Goal: Submit feedback/report problem: Leave review/rating

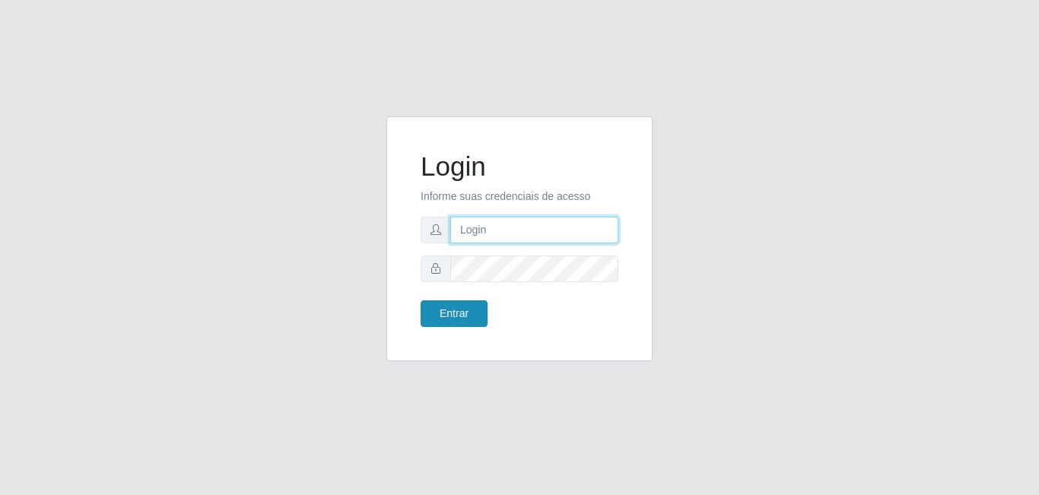
type input "[EMAIL_ADDRESS][DOMAIN_NAME]"
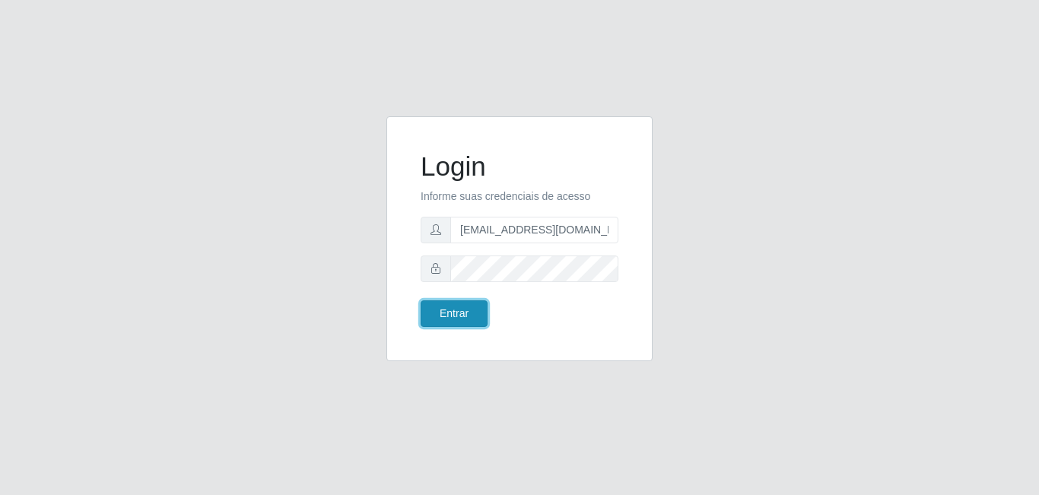
click at [465, 313] on button "Entrar" at bounding box center [454, 313] width 67 height 27
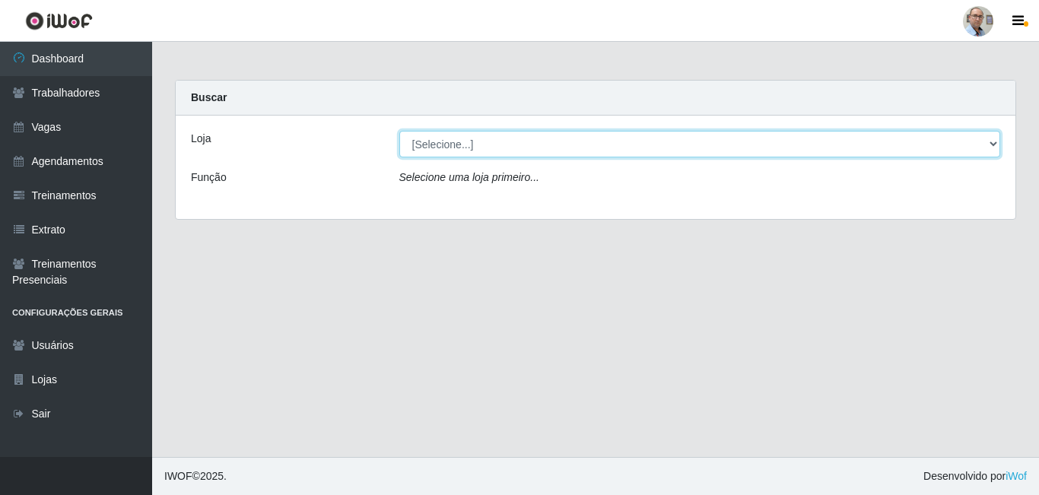
click at [969, 140] on select "[Selecione...] Mar Vermelho - Loja 04" at bounding box center [700, 144] width 602 height 27
select select "251"
click at [399, 131] on select "[Selecione...] Mar Vermelho - Loja 04" at bounding box center [700, 144] width 602 height 27
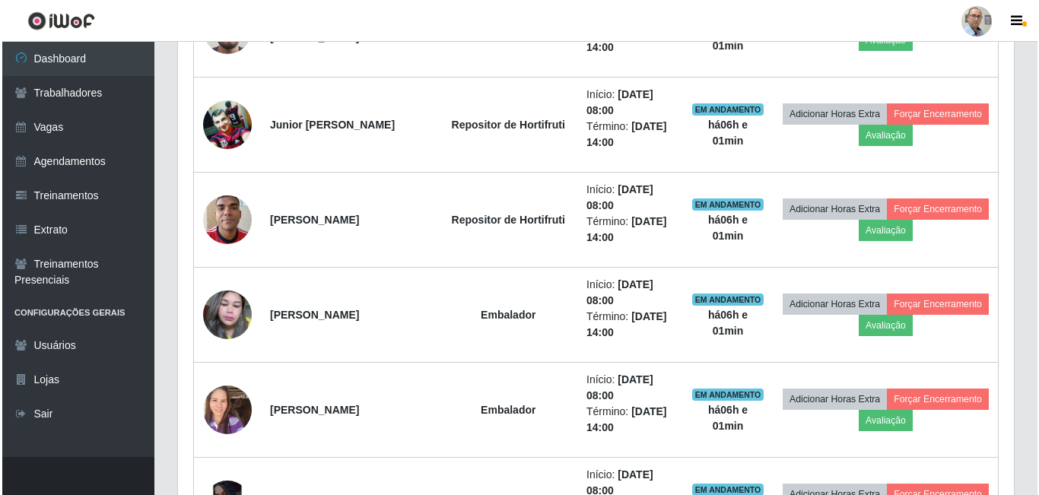
scroll to position [456, 0]
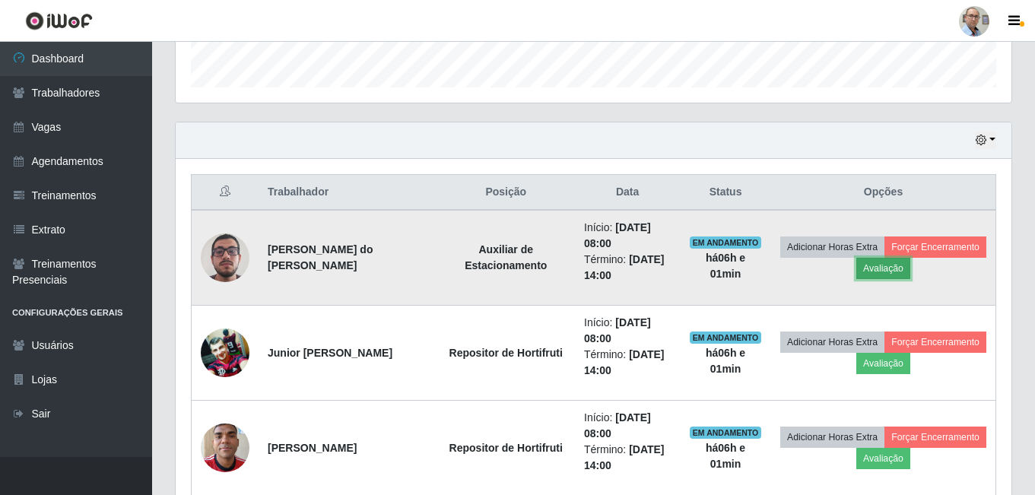
click at [911, 272] on button "Avaliação" at bounding box center [884, 268] width 54 height 21
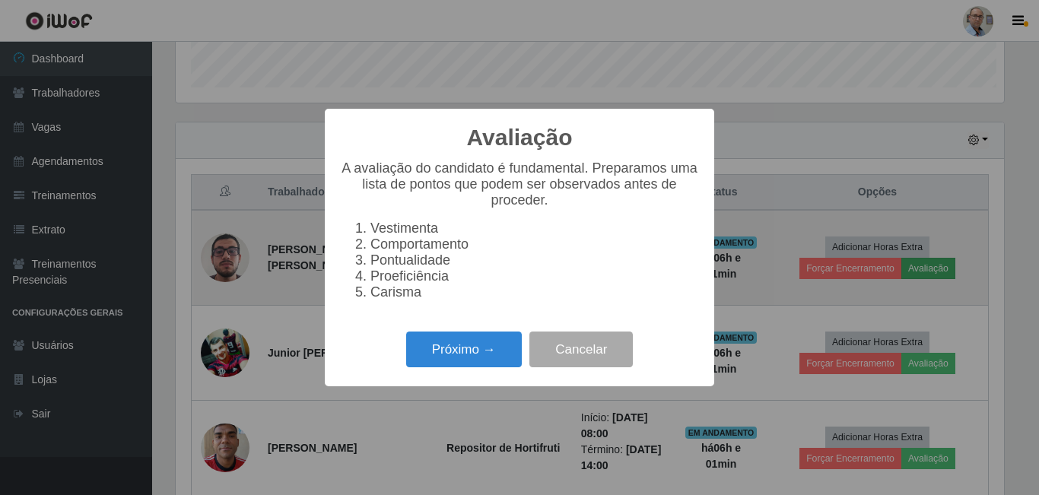
scroll to position [316, 828]
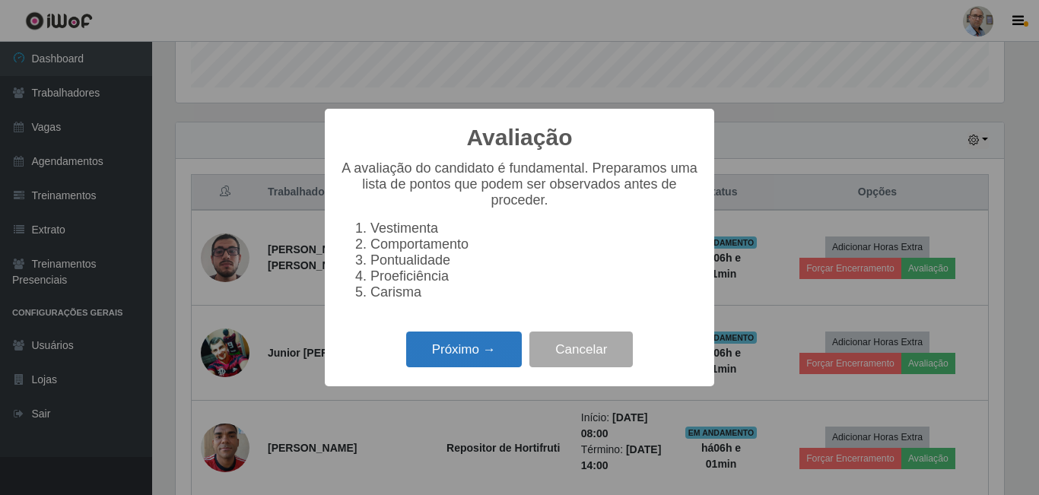
click at [475, 363] on button "Próximo →" at bounding box center [464, 350] width 116 height 36
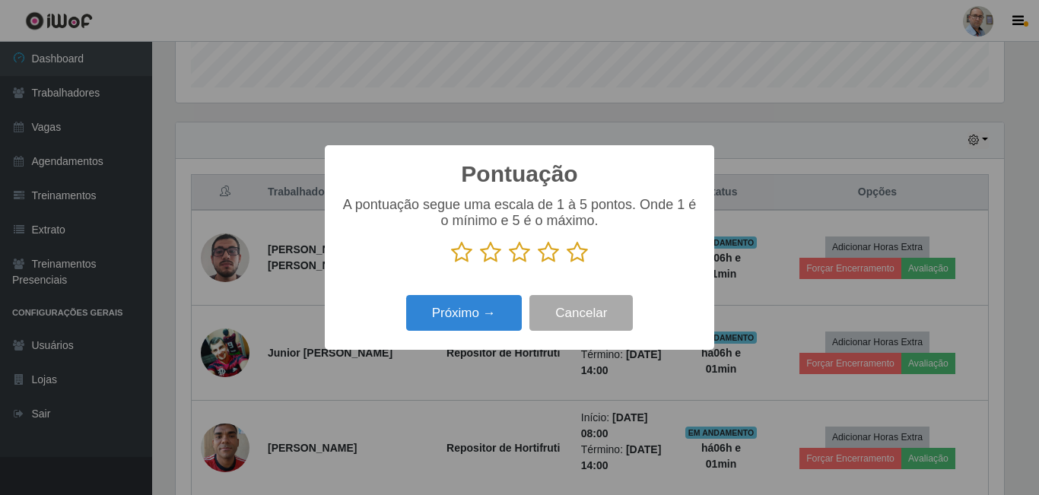
click at [459, 258] on icon at bounding box center [461, 252] width 21 height 23
click at [451, 264] on input "radio" at bounding box center [451, 264] width 0 height 0
click at [464, 316] on button "Próximo →" at bounding box center [464, 313] width 116 height 36
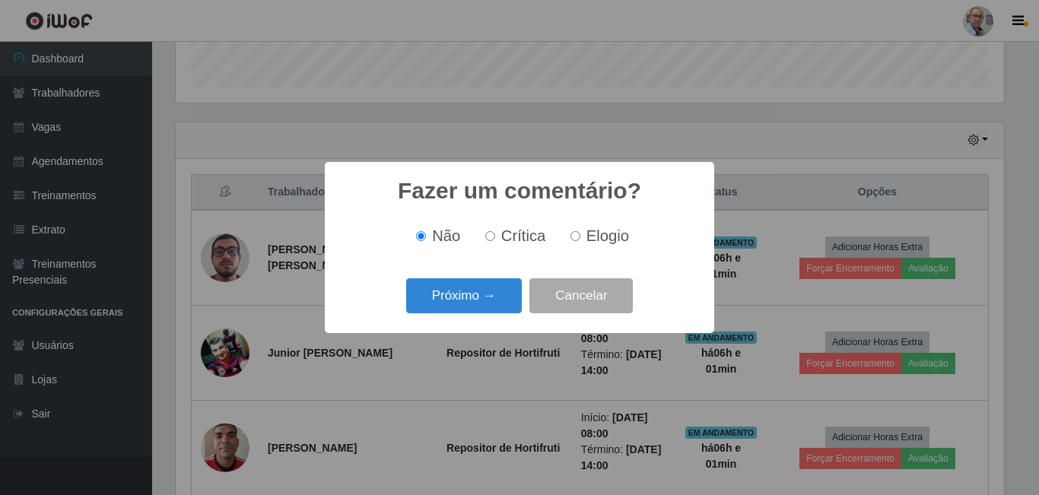
click at [492, 247] on div "Não Crítica Elogio" at bounding box center [519, 236] width 359 height 45
click at [492, 244] on label "Crítica" at bounding box center [512, 235] width 67 height 17
click at [492, 241] on input "Crítica" at bounding box center [490, 236] width 10 height 10
radio input "true"
click at [478, 308] on button "Próximo →" at bounding box center [464, 296] width 116 height 36
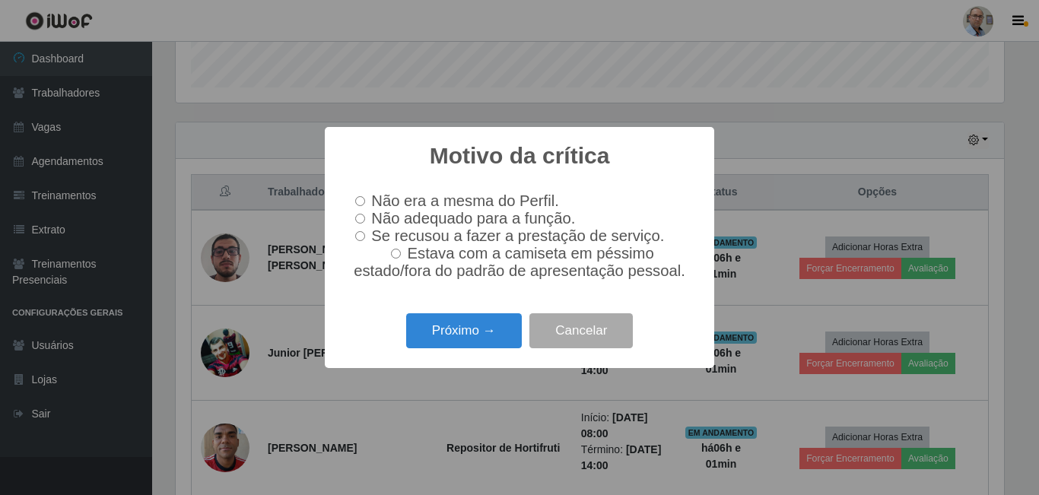
click at [358, 221] on input "Não adequado para a função." at bounding box center [360, 219] width 10 height 10
radio input "true"
click at [455, 337] on button "Próximo →" at bounding box center [464, 331] width 116 height 36
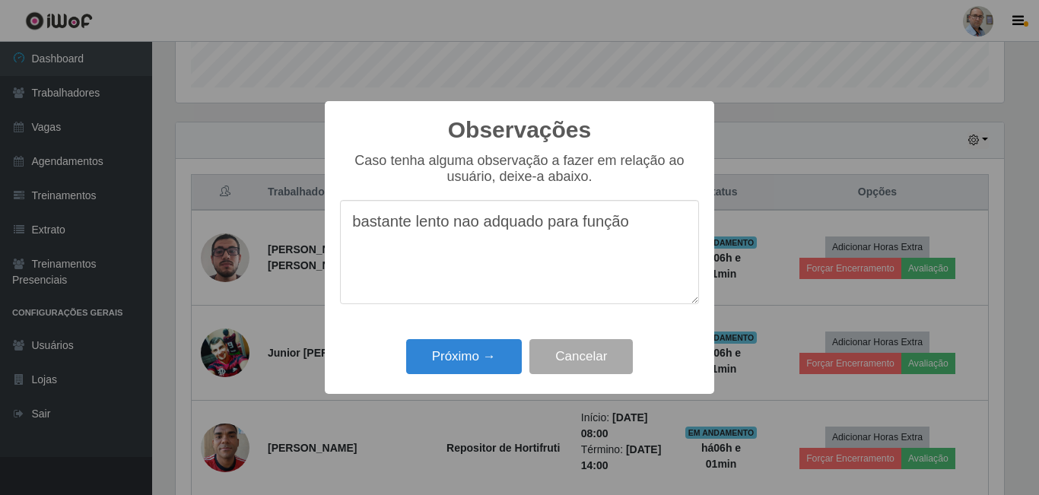
click at [482, 231] on textarea "bastante lento nao adquado para função" at bounding box center [519, 252] width 359 height 104
click at [498, 235] on textarea "bastante lento não adquado para função" at bounding box center [519, 252] width 359 height 104
type textarea "bastante lento não adequado para função"
click at [482, 347] on button "Próximo →" at bounding box center [464, 357] width 116 height 36
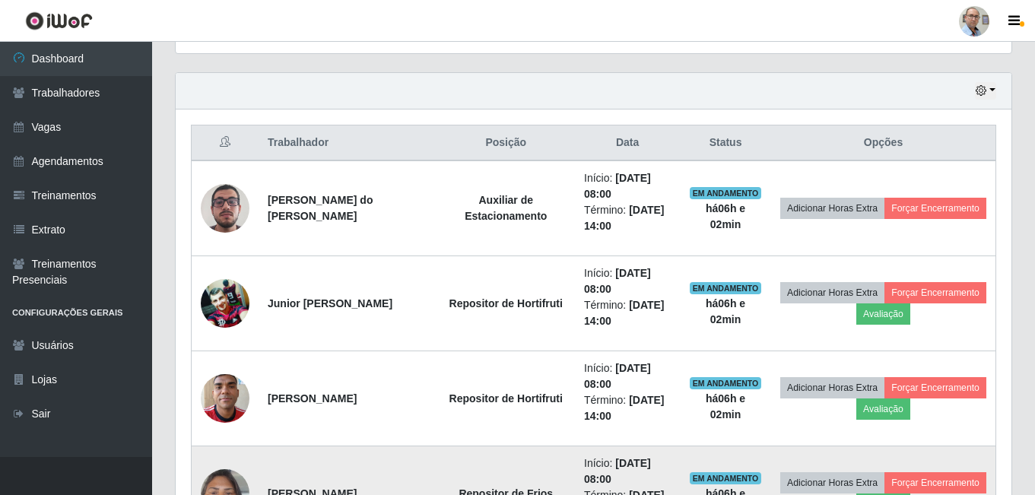
scroll to position [533, 0]
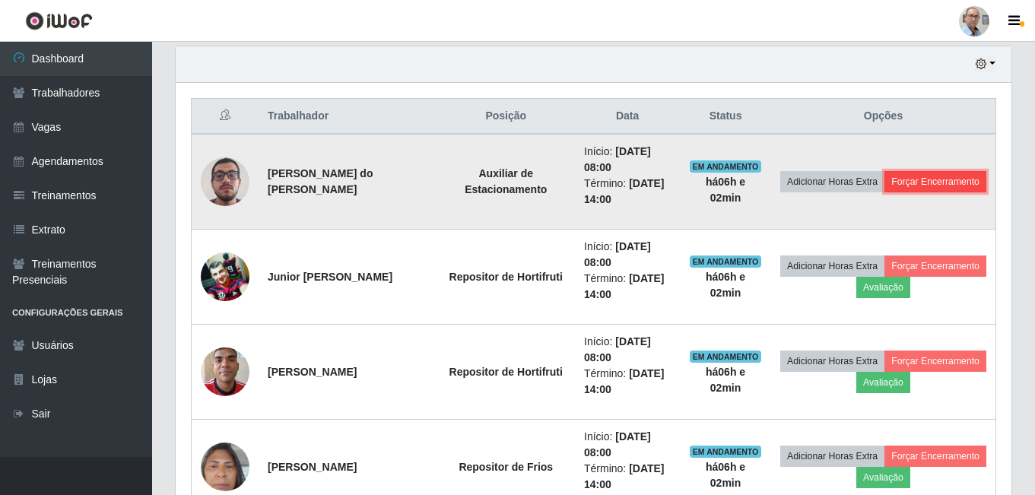
click at [885, 190] on button "Forçar Encerramento" at bounding box center [936, 181] width 102 height 21
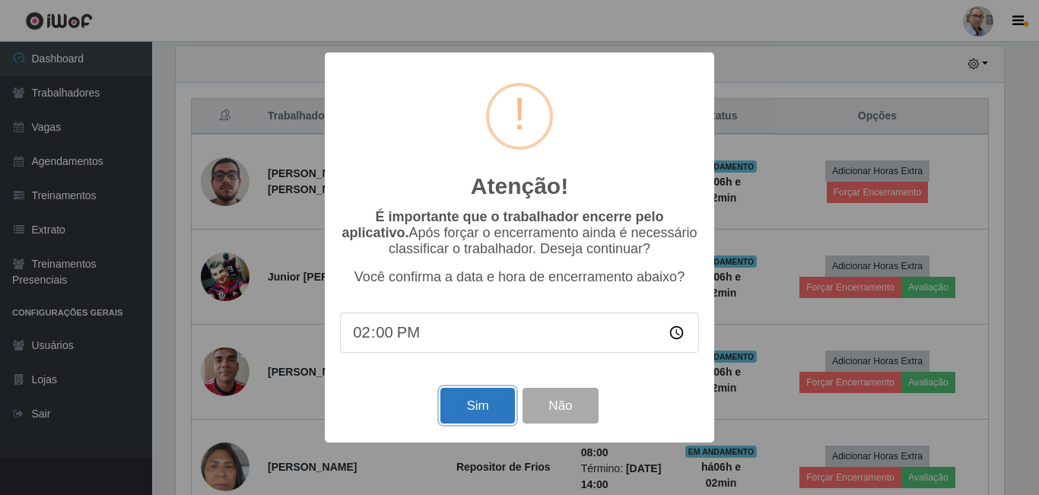
click at [484, 404] on button "Sim" at bounding box center [477, 406] width 74 height 36
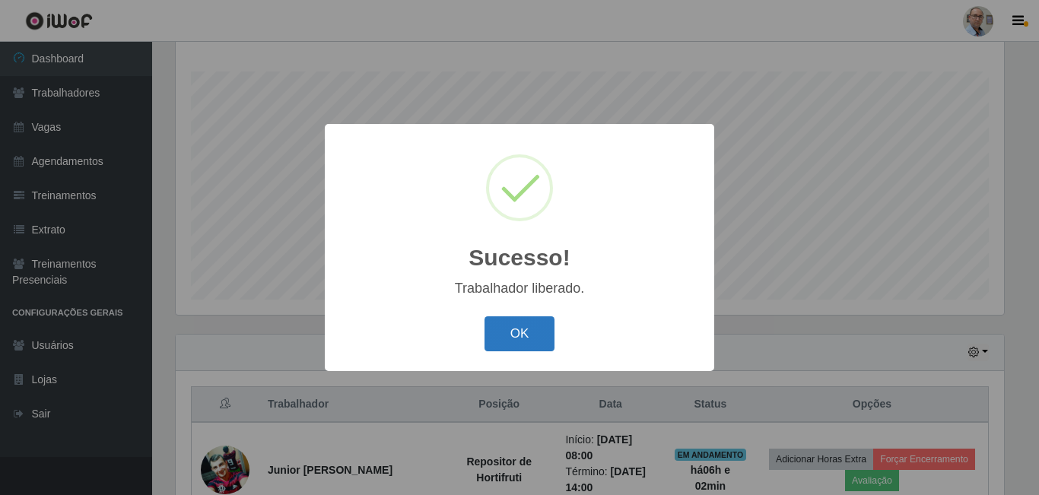
click at [520, 335] on button "OK" at bounding box center [520, 334] width 71 height 36
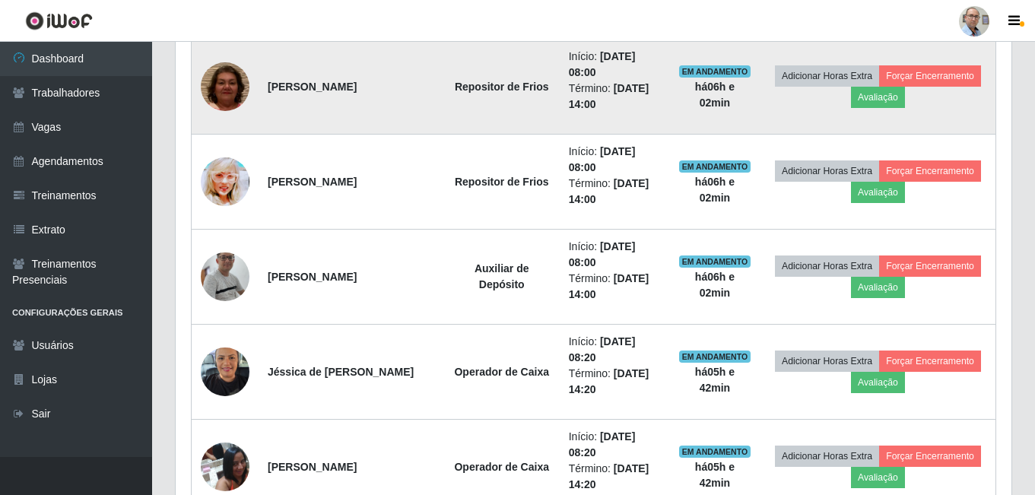
scroll to position [929, 0]
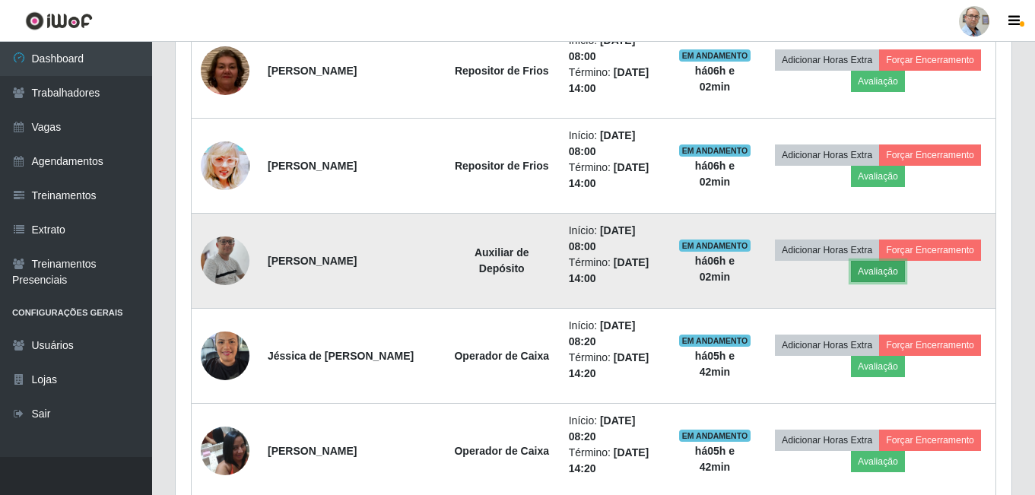
click at [880, 281] on button "Avaliação" at bounding box center [878, 271] width 54 height 21
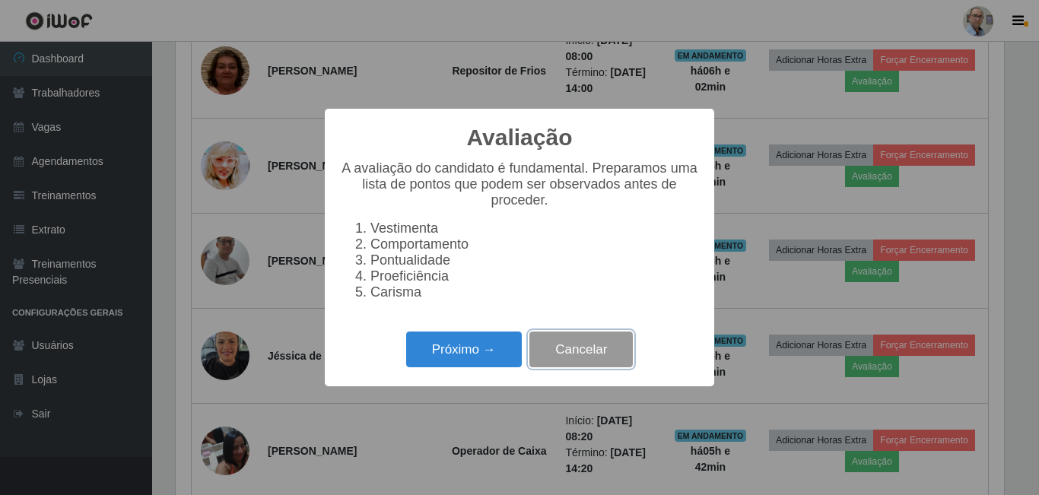
click at [612, 361] on button "Cancelar" at bounding box center [580, 350] width 103 height 36
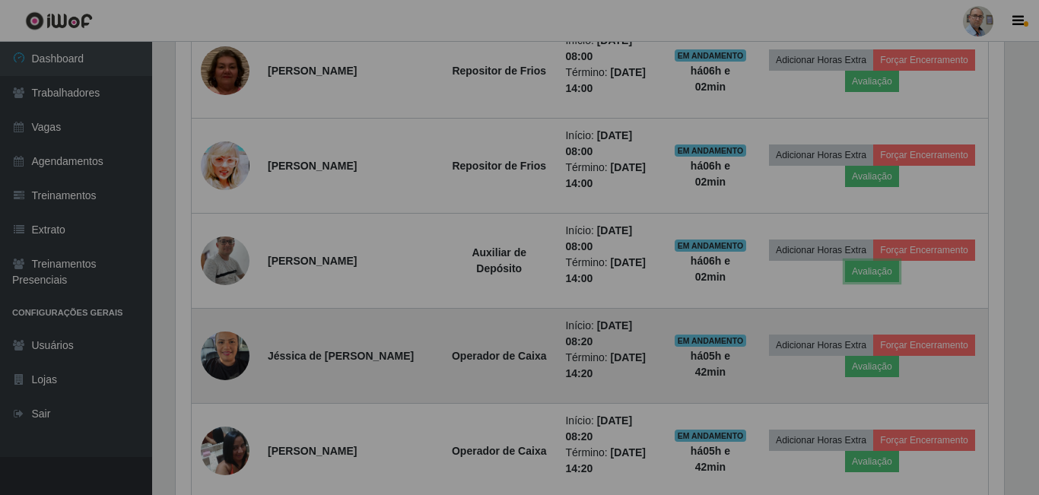
scroll to position [316, 836]
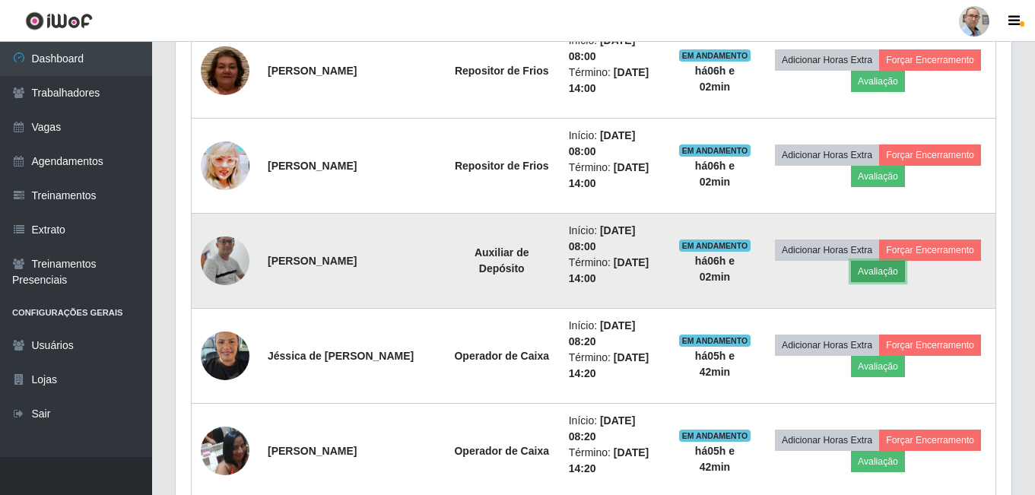
click at [886, 280] on button "Avaliação" at bounding box center [878, 271] width 54 height 21
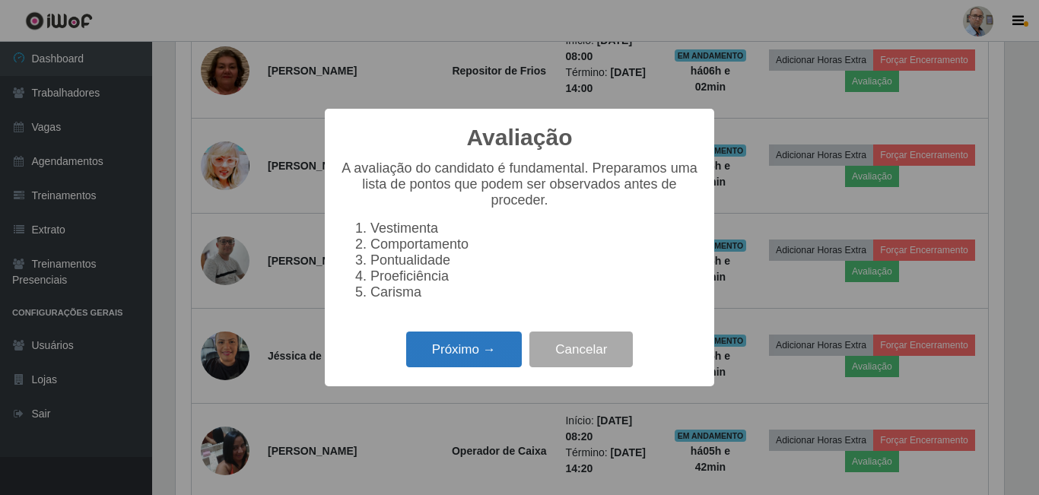
click at [494, 361] on button "Próximo →" at bounding box center [464, 350] width 116 height 36
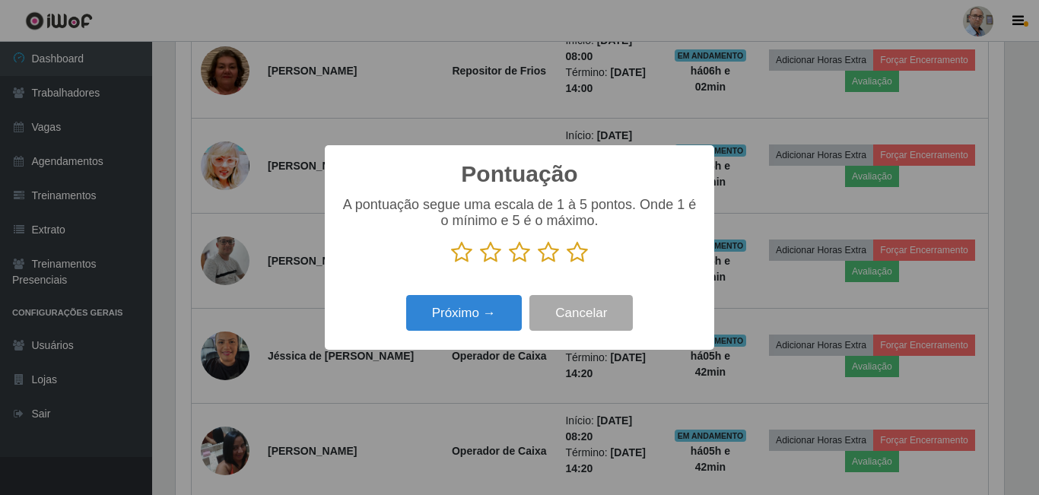
scroll to position [760399, 759886]
click at [578, 263] on icon at bounding box center [577, 252] width 21 height 23
click at [567, 264] on input "radio" at bounding box center [567, 264] width 0 height 0
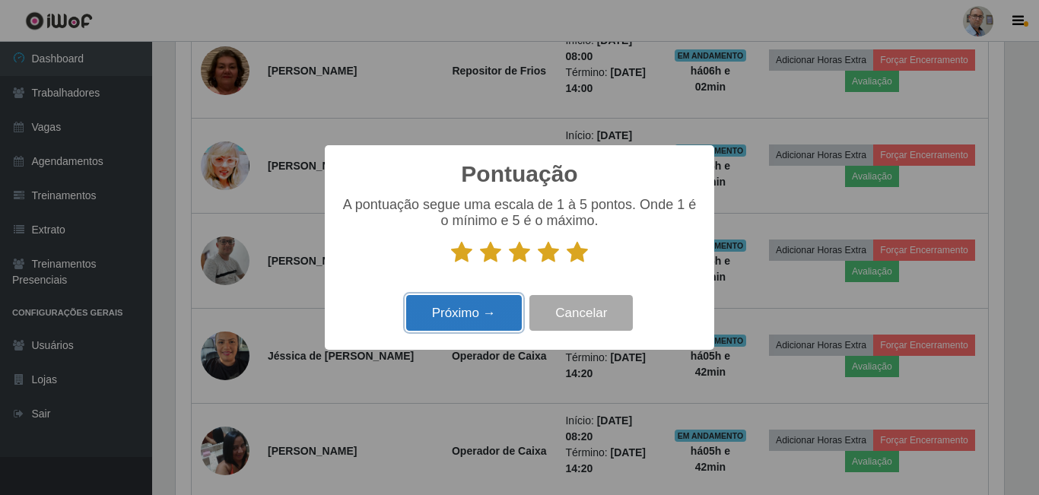
click at [482, 320] on button "Próximo →" at bounding box center [464, 313] width 116 height 36
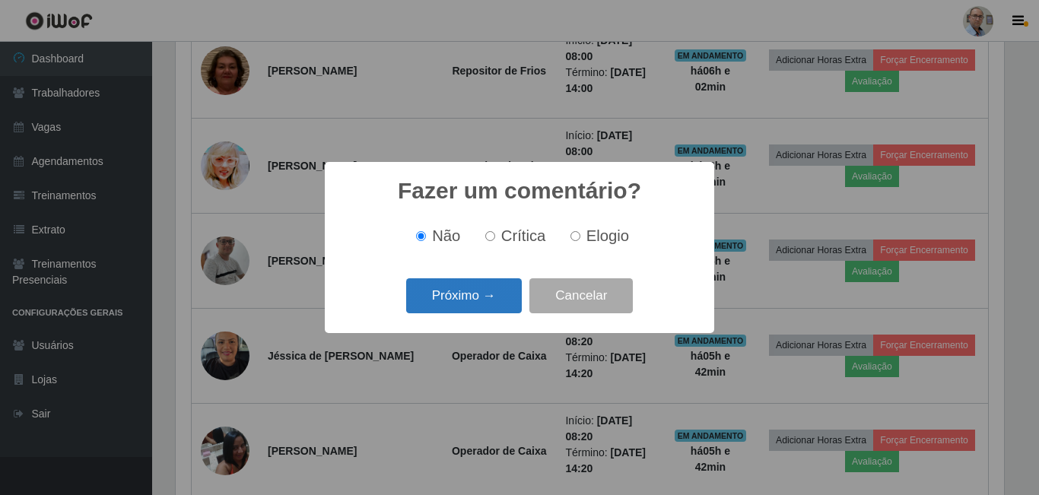
click at [484, 307] on button "Próximo →" at bounding box center [464, 296] width 116 height 36
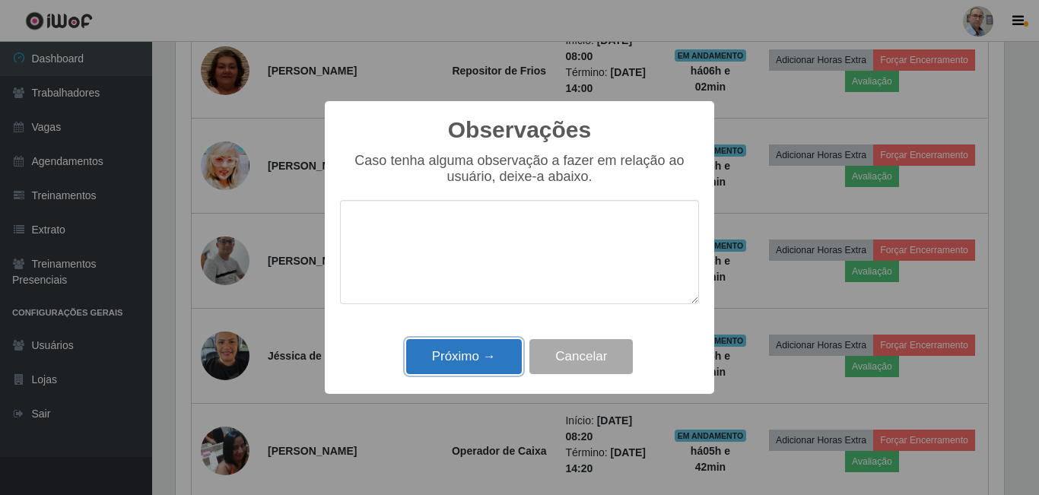
click at [473, 355] on button "Próximo →" at bounding box center [464, 357] width 116 height 36
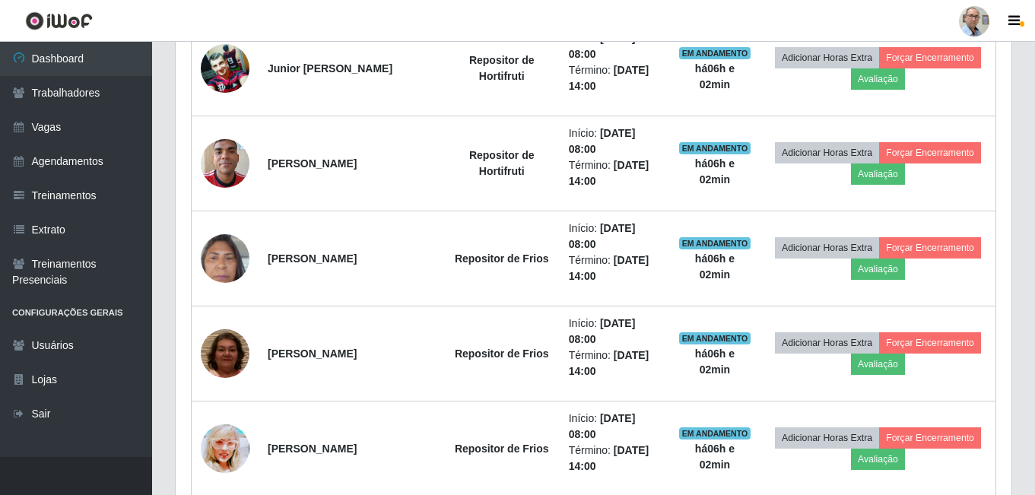
scroll to position [625, 0]
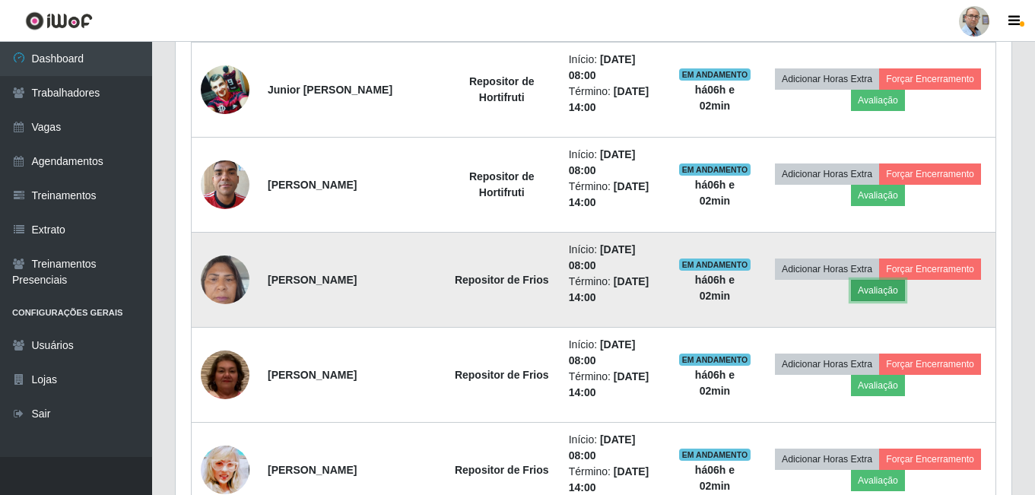
click at [881, 288] on button "Avaliação" at bounding box center [878, 290] width 54 height 21
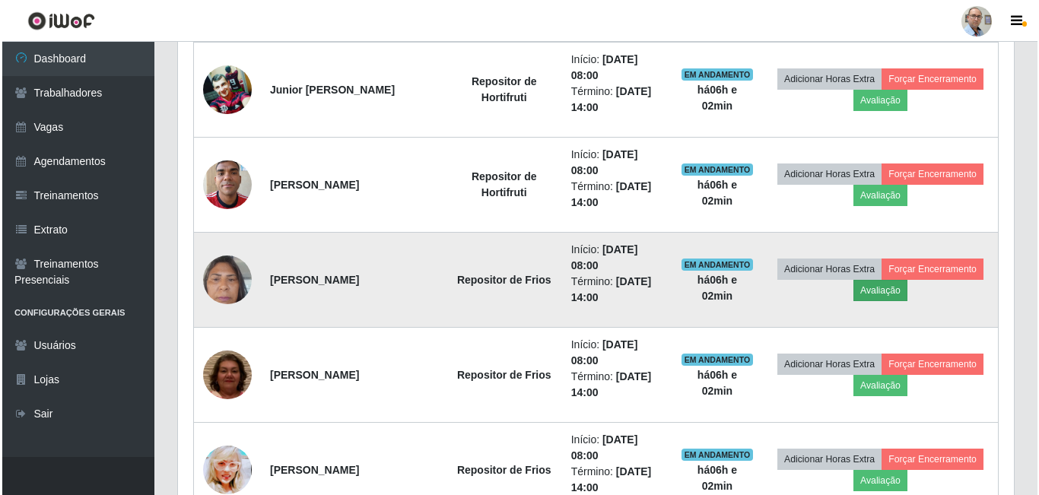
scroll to position [316, 828]
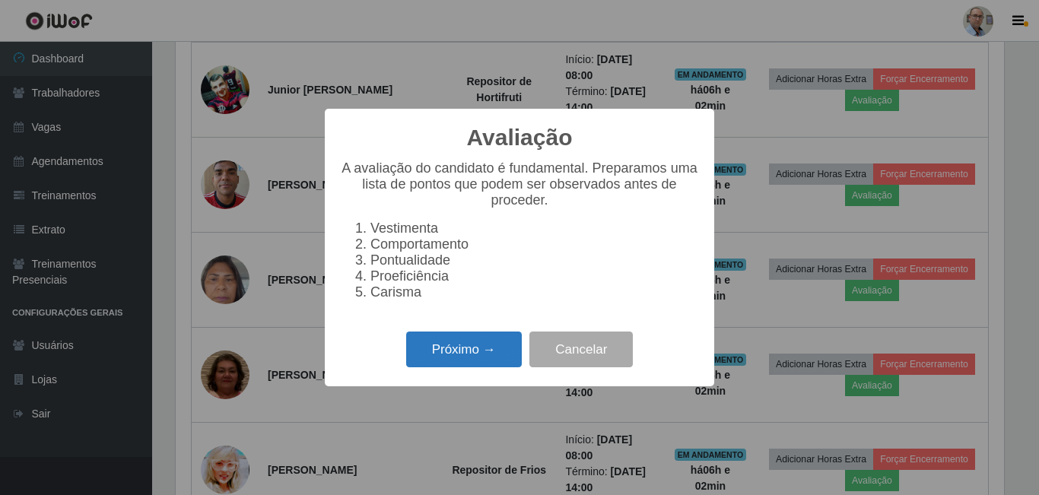
click at [435, 355] on button "Próximo →" at bounding box center [464, 350] width 116 height 36
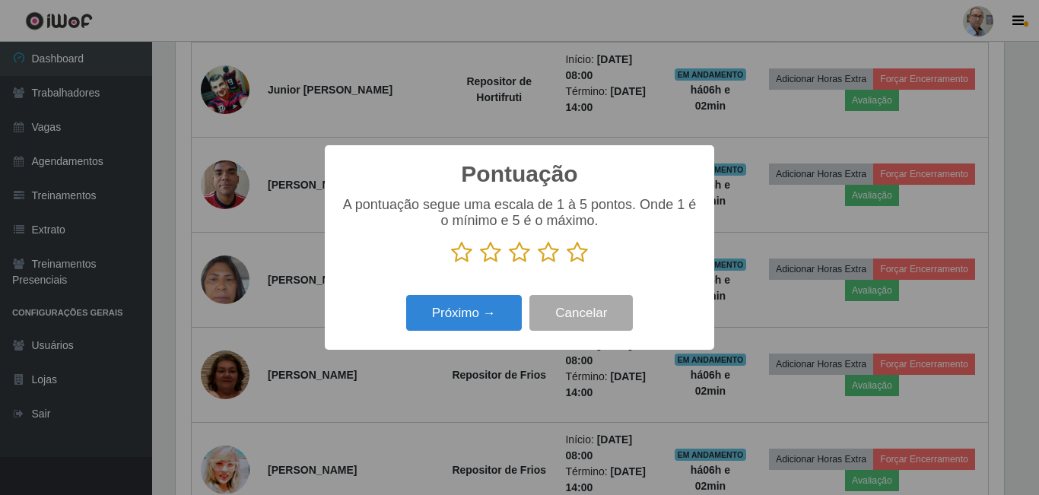
click at [583, 258] on icon at bounding box center [577, 252] width 21 height 23
click at [567, 264] on input "radio" at bounding box center [567, 264] width 0 height 0
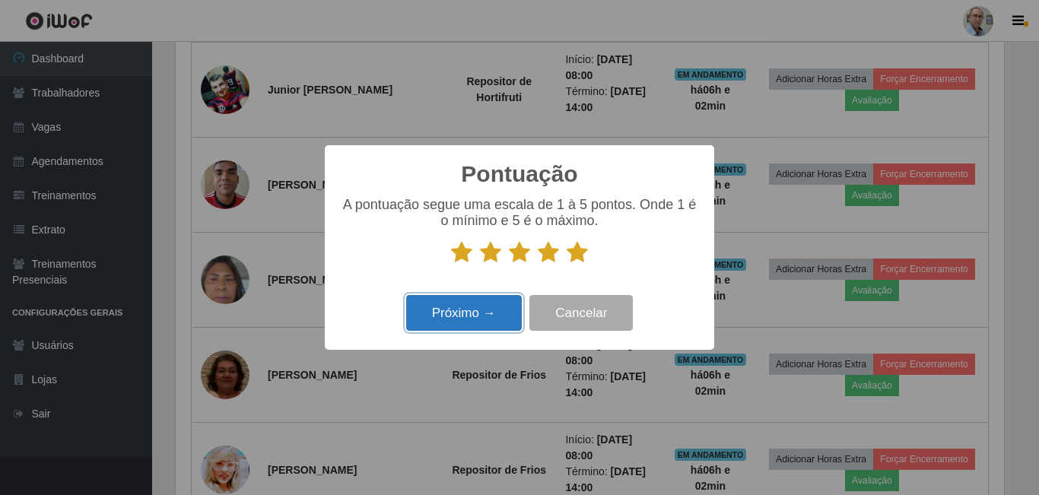
click at [507, 326] on button "Próximo →" at bounding box center [464, 313] width 116 height 36
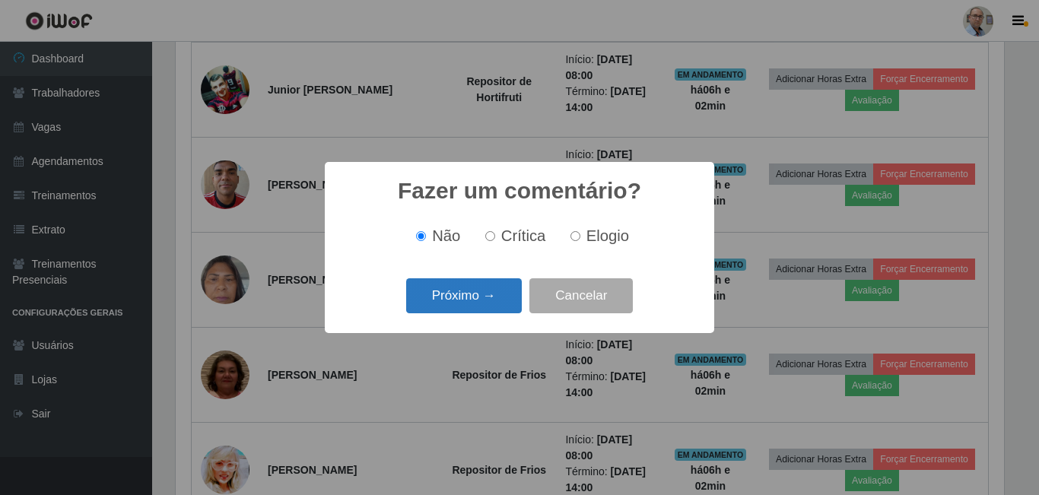
click at [500, 309] on button "Próximo →" at bounding box center [464, 296] width 116 height 36
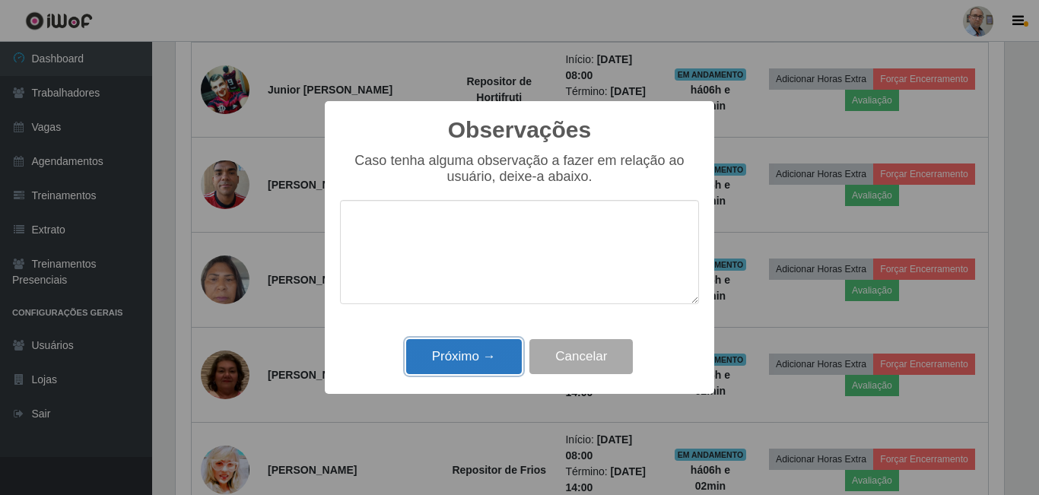
click at [474, 358] on button "Próximo →" at bounding box center [464, 357] width 116 height 36
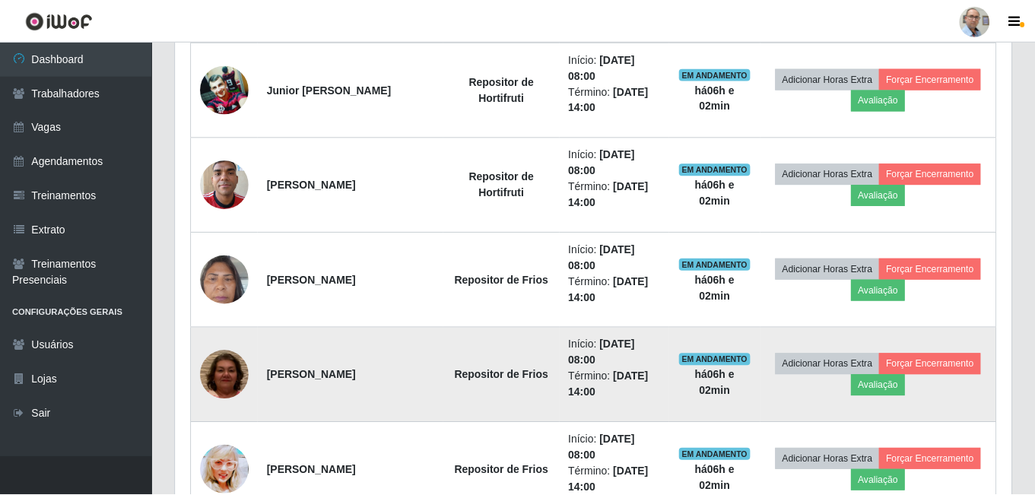
scroll to position [0, 0]
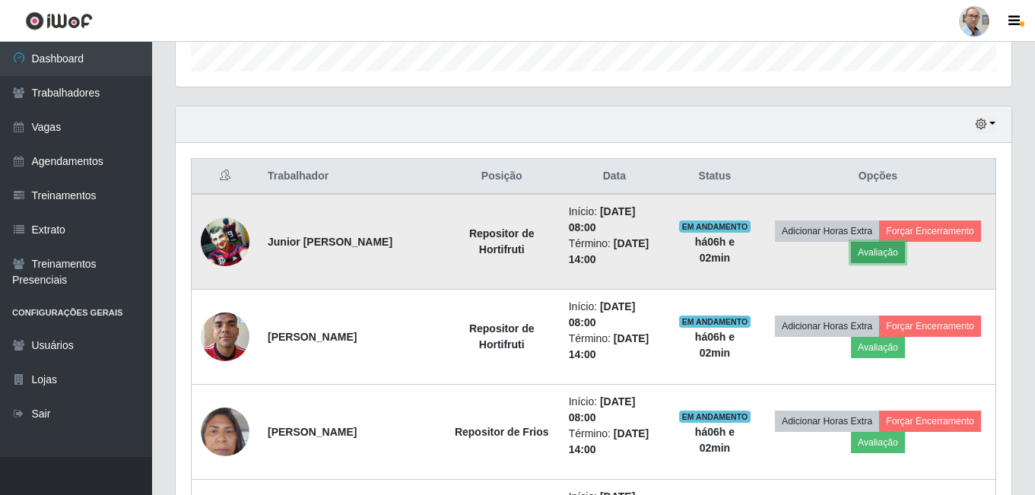
click at [874, 250] on button "Avaliação" at bounding box center [878, 252] width 54 height 21
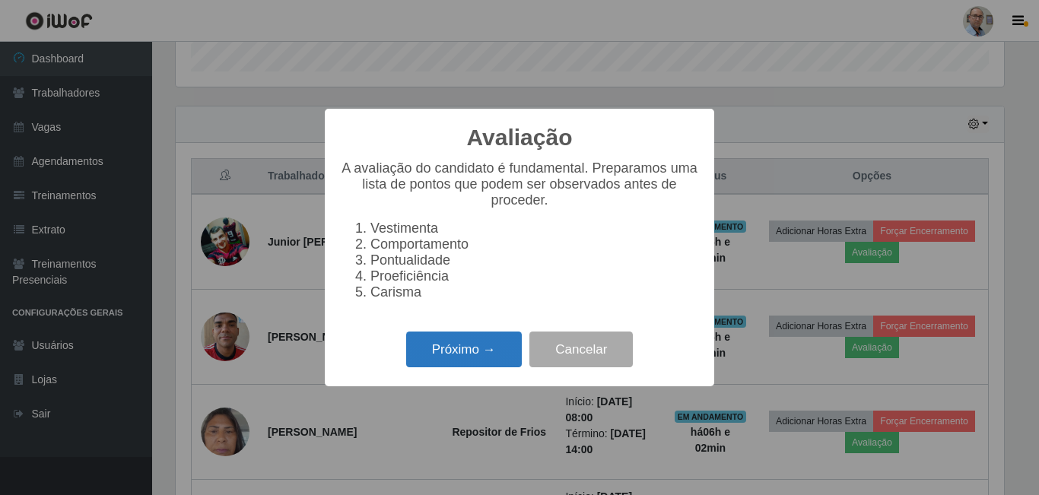
click at [478, 350] on button "Próximo →" at bounding box center [464, 350] width 116 height 36
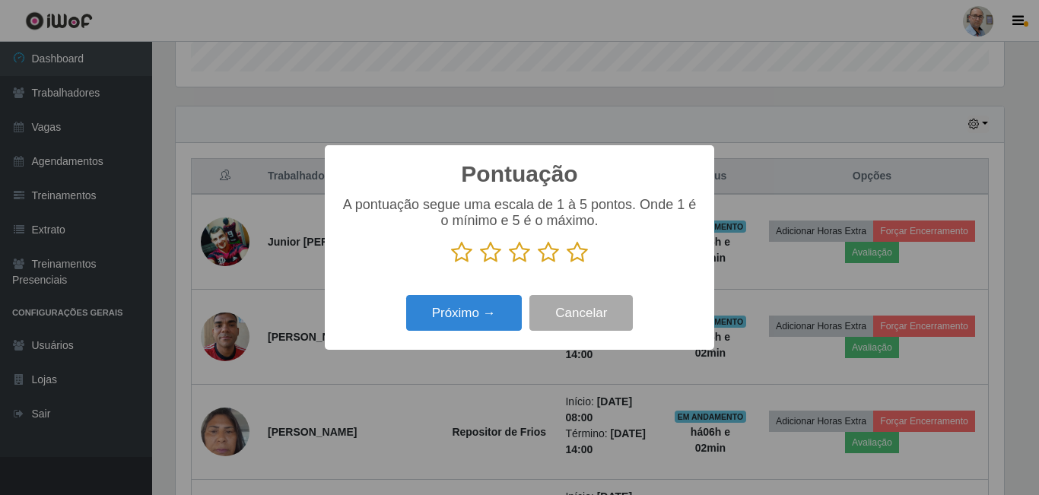
click at [579, 259] on icon at bounding box center [577, 252] width 21 height 23
click at [567, 264] on input "radio" at bounding box center [567, 264] width 0 height 0
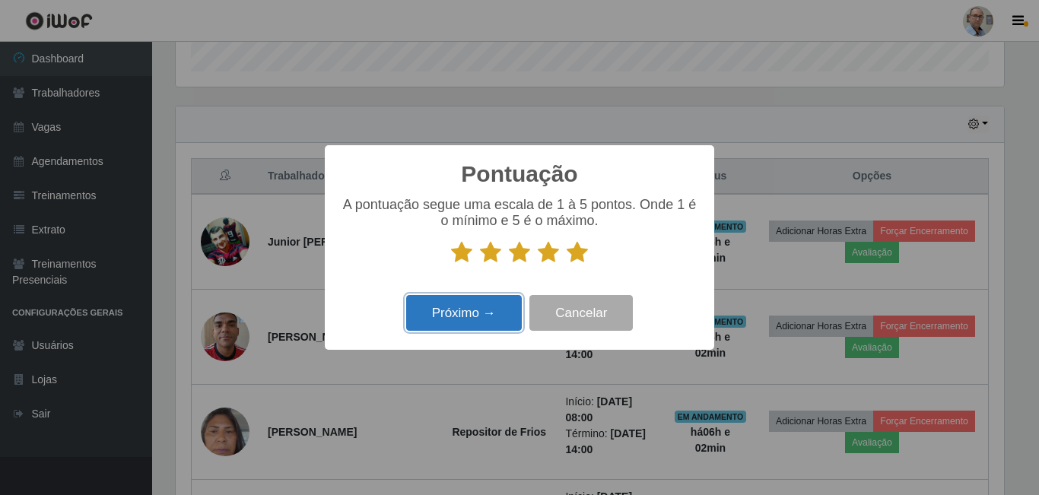
click at [491, 327] on button "Próximo →" at bounding box center [464, 313] width 116 height 36
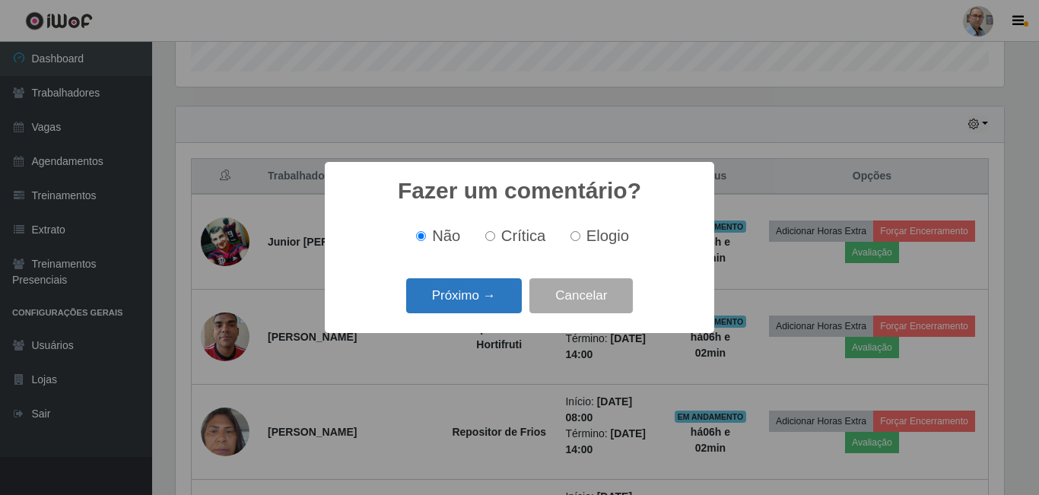
click at [488, 304] on button "Próximo →" at bounding box center [464, 296] width 116 height 36
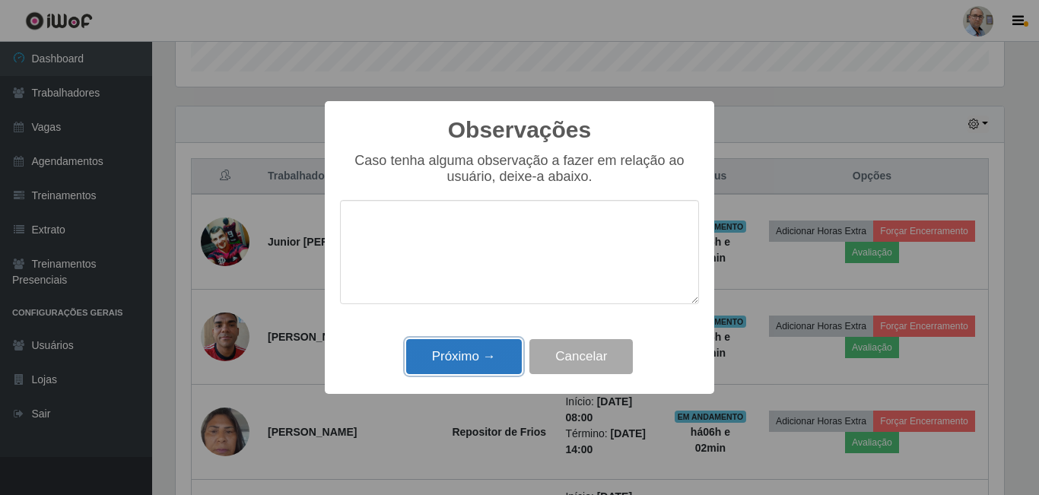
click at [484, 351] on button "Próximo →" at bounding box center [464, 357] width 116 height 36
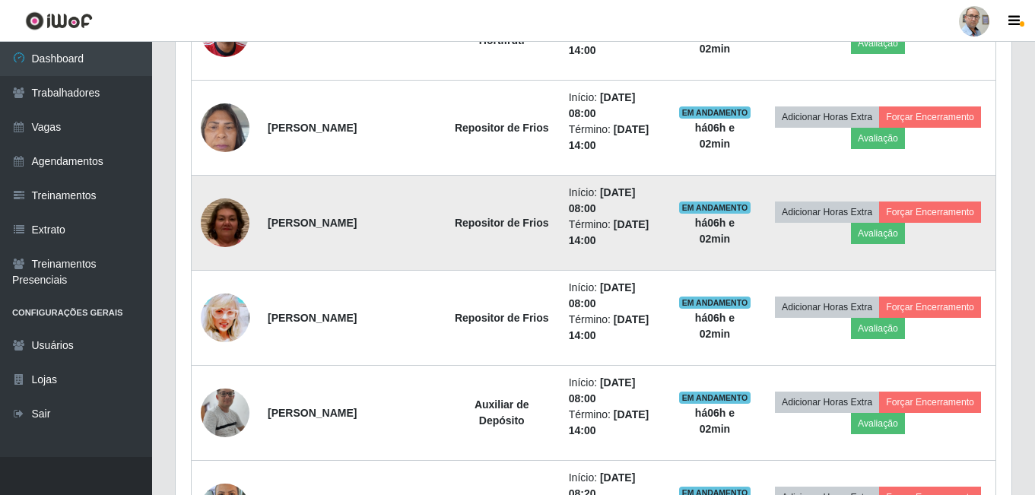
click at [223, 230] on img at bounding box center [225, 222] width 49 height 103
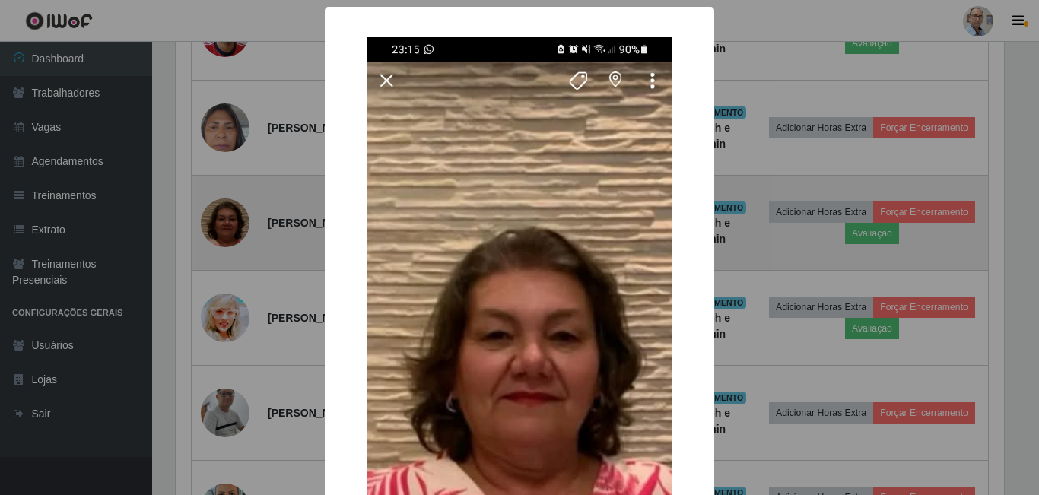
click at [223, 230] on div "× OK Cancel" at bounding box center [519, 247] width 1039 height 495
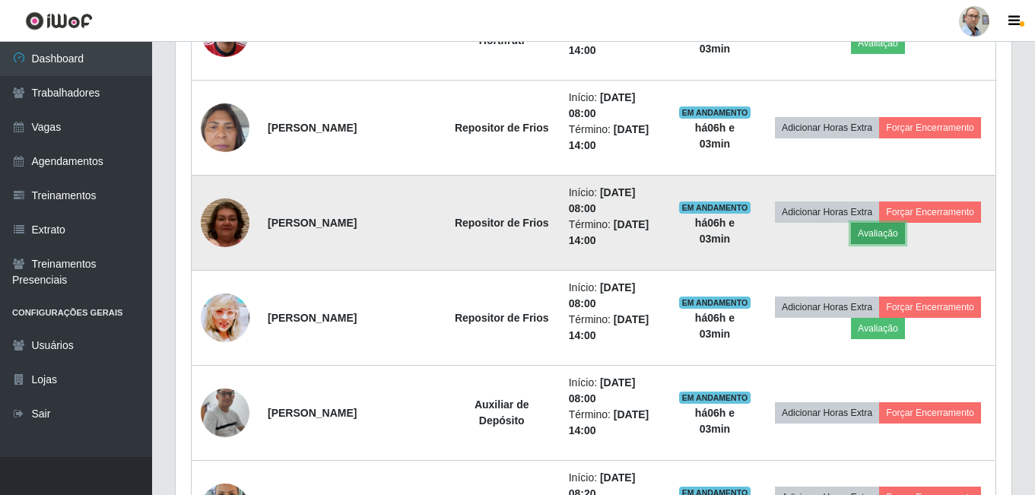
click at [873, 231] on button "Avaliação" at bounding box center [878, 233] width 54 height 21
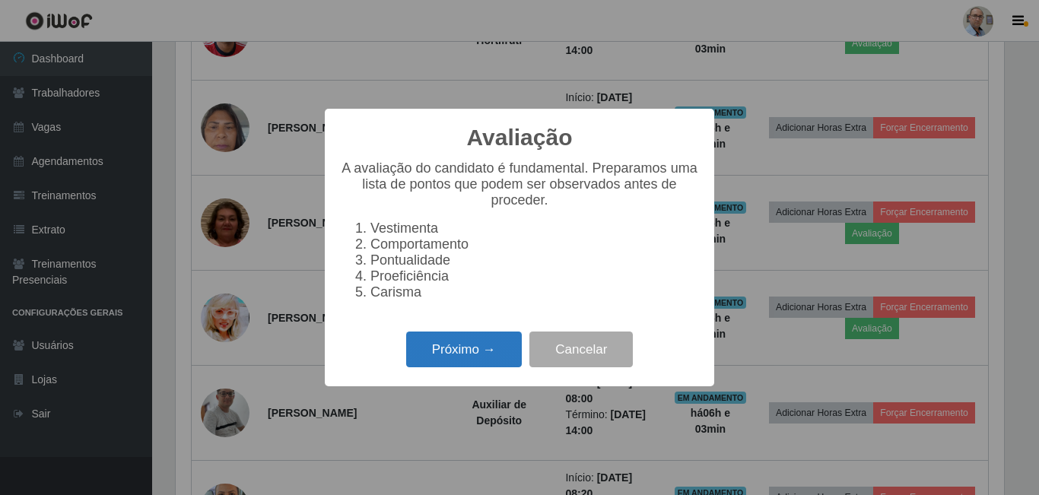
click at [455, 363] on button "Próximo →" at bounding box center [464, 350] width 116 height 36
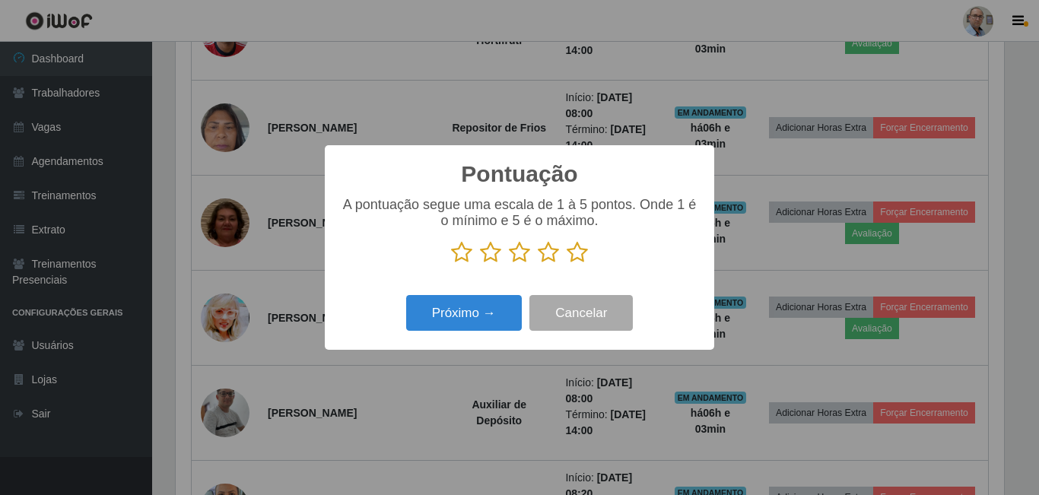
click at [521, 260] on icon at bounding box center [519, 252] width 21 height 23
click at [509, 264] on input "radio" at bounding box center [509, 264] width 0 height 0
click at [489, 318] on button "Próximo →" at bounding box center [464, 313] width 116 height 36
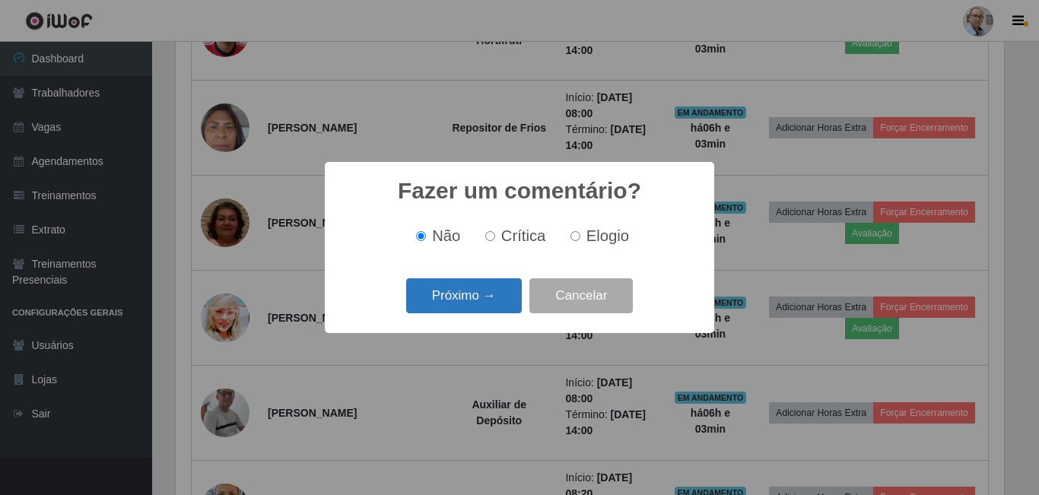
click at [485, 308] on button "Próximo →" at bounding box center [464, 296] width 116 height 36
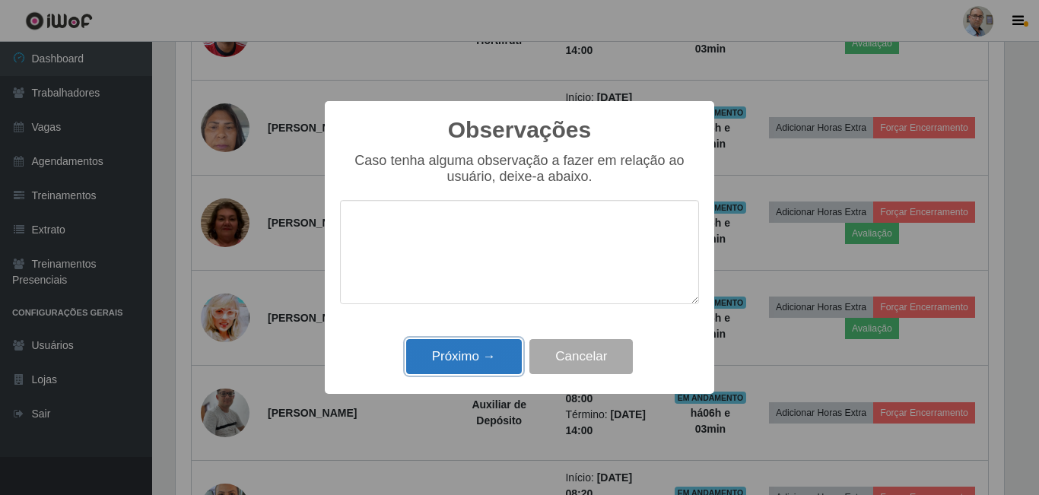
click at [459, 351] on button "Próximo →" at bounding box center [464, 357] width 116 height 36
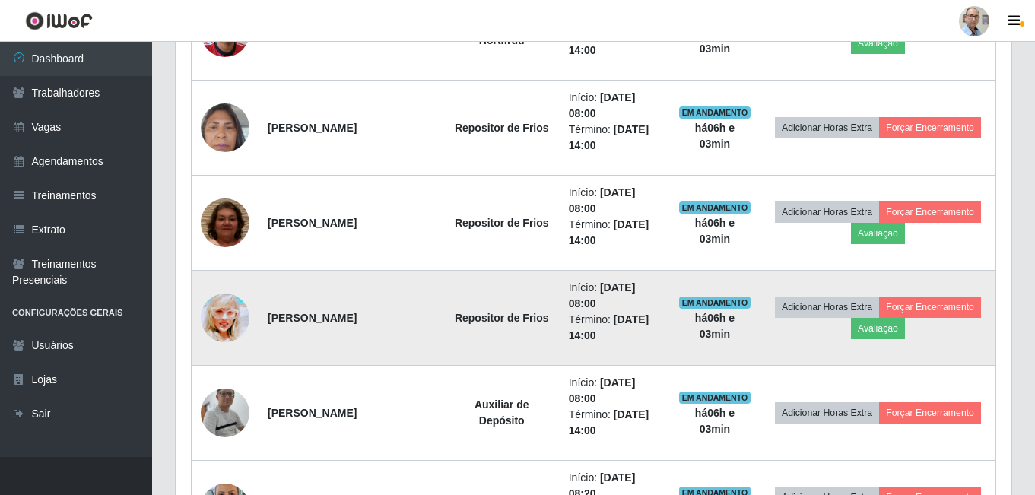
click at [224, 310] on img at bounding box center [225, 318] width 49 height 68
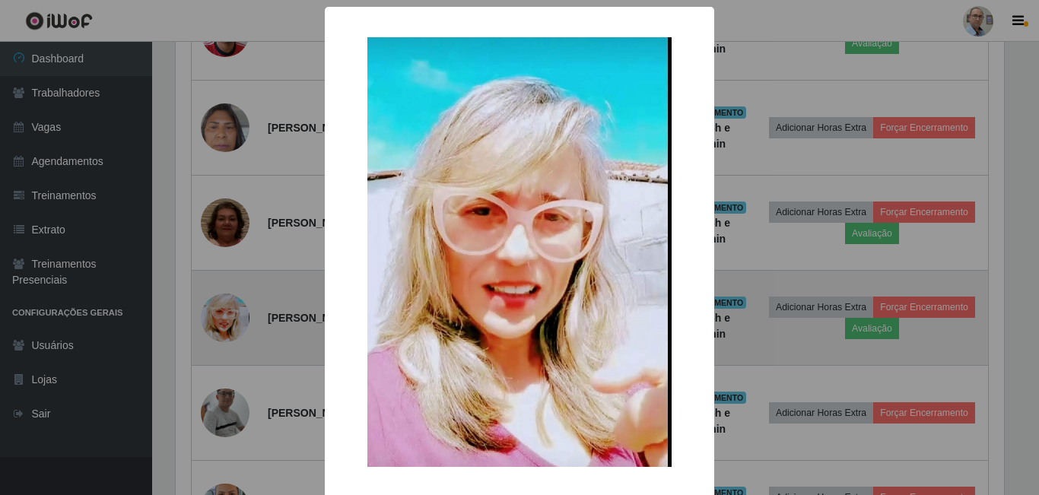
click at [224, 310] on div "× OK Cancel" at bounding box center [519, 247] width 1039 height 495
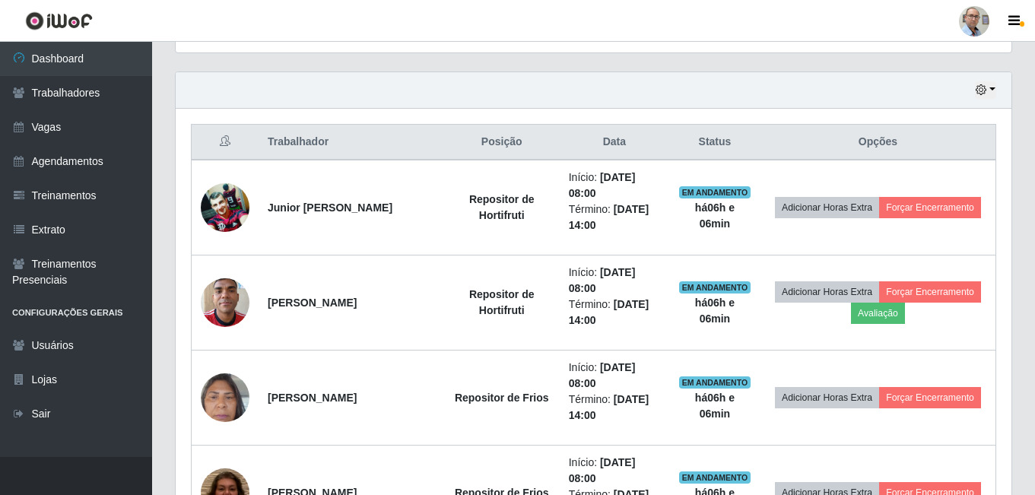
scroll to position [472, 0]
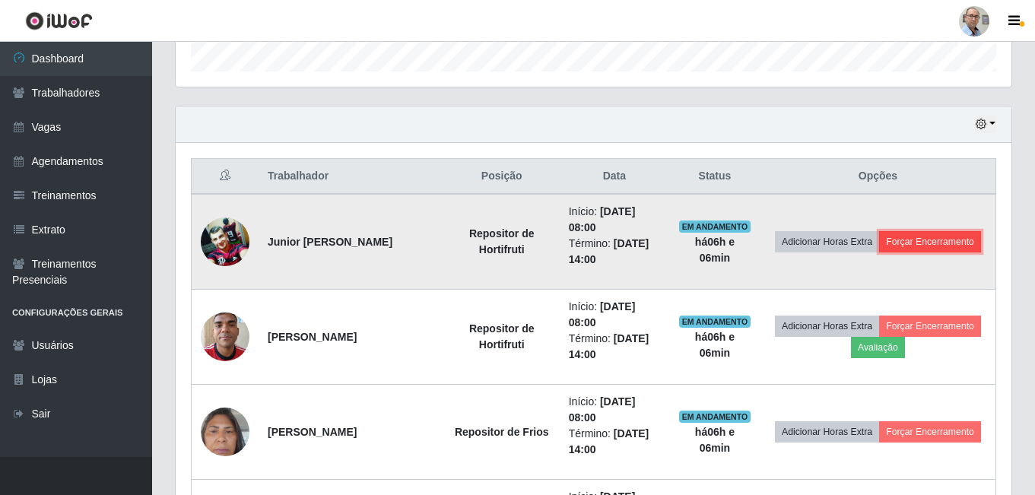
click at [925, 242] on button "Forçar Encerramento" at bounding box center [930, 241] width 102 height 21
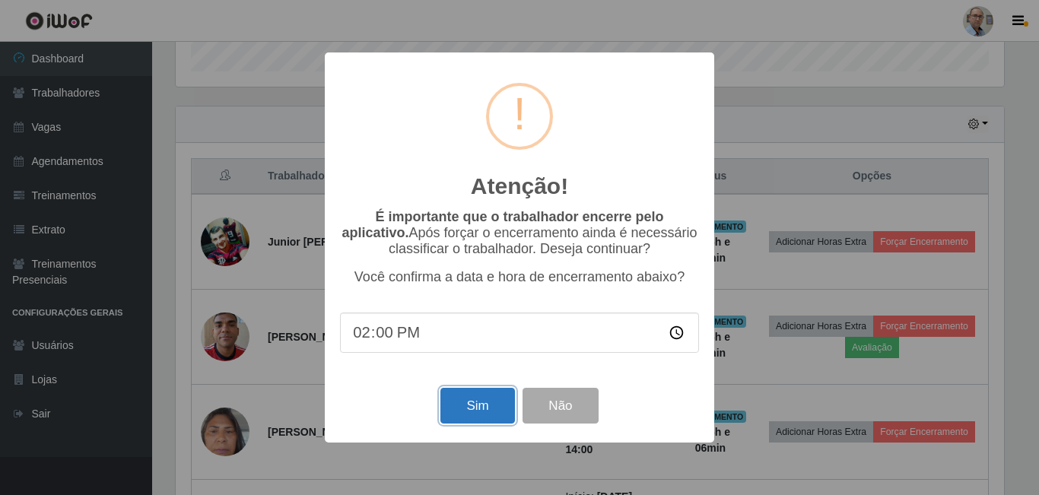
click at [475, 406] on button "Sim" at bounding box center [477, 406] width 74 height 36
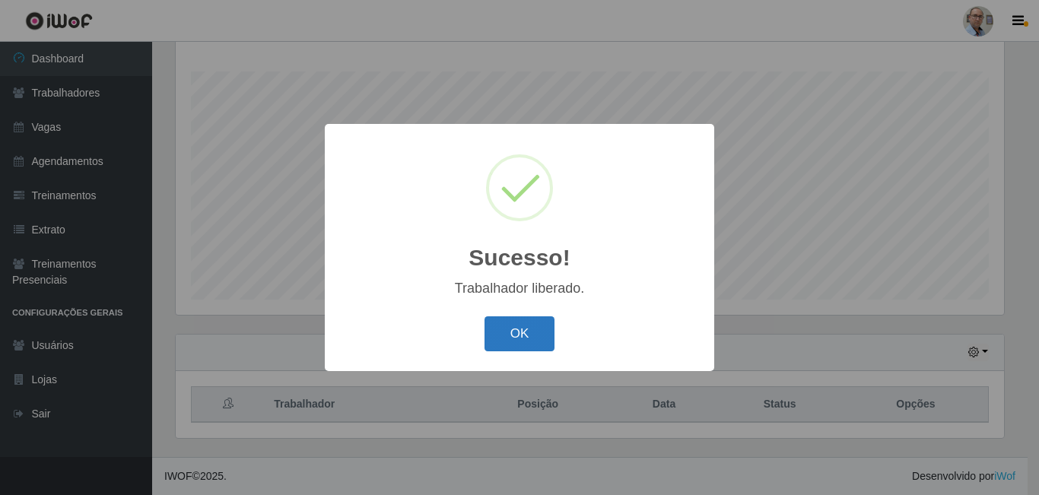
click at [542, 335] on button "OK" at bounding box center [520, 334] width 71 height 36
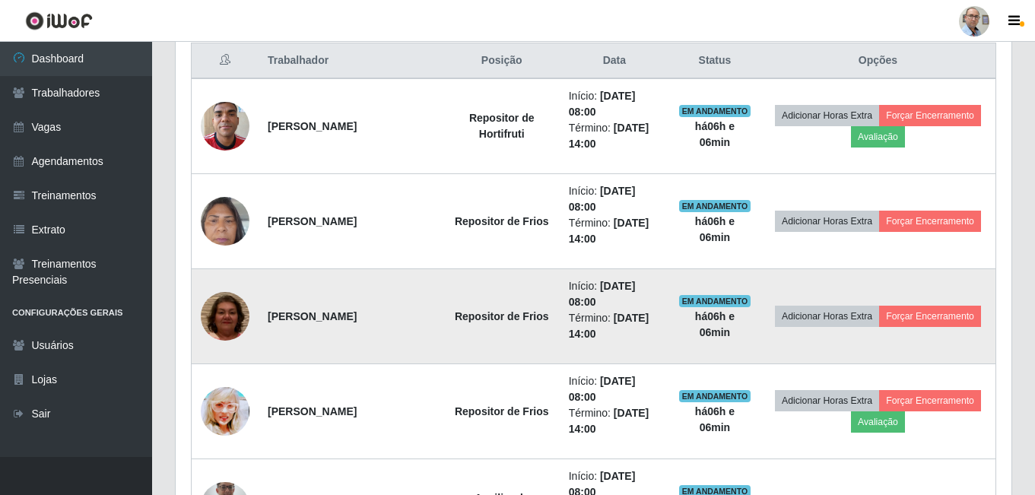
scroll to position [625, 0]
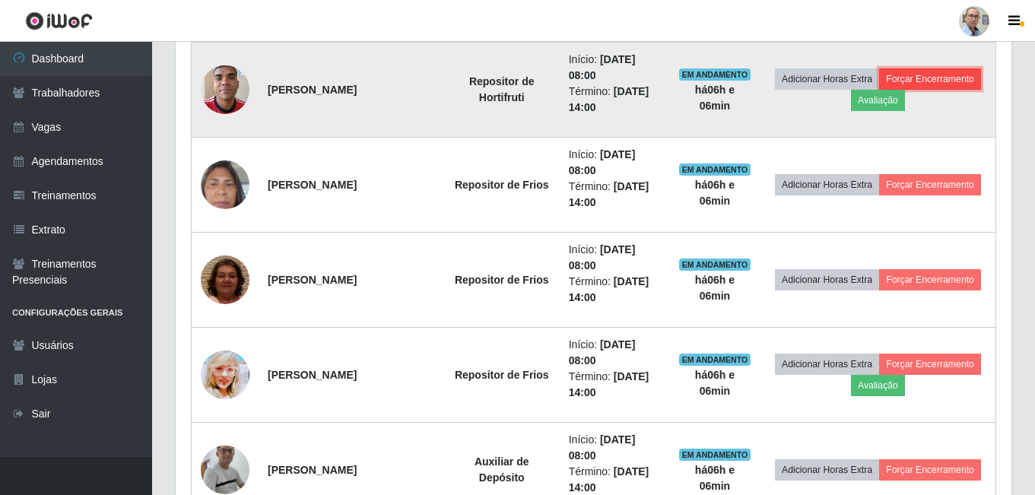
click at [945, 79] on button "Forçar Encerramento" at bounding box center [930, 78] width 102 height 21
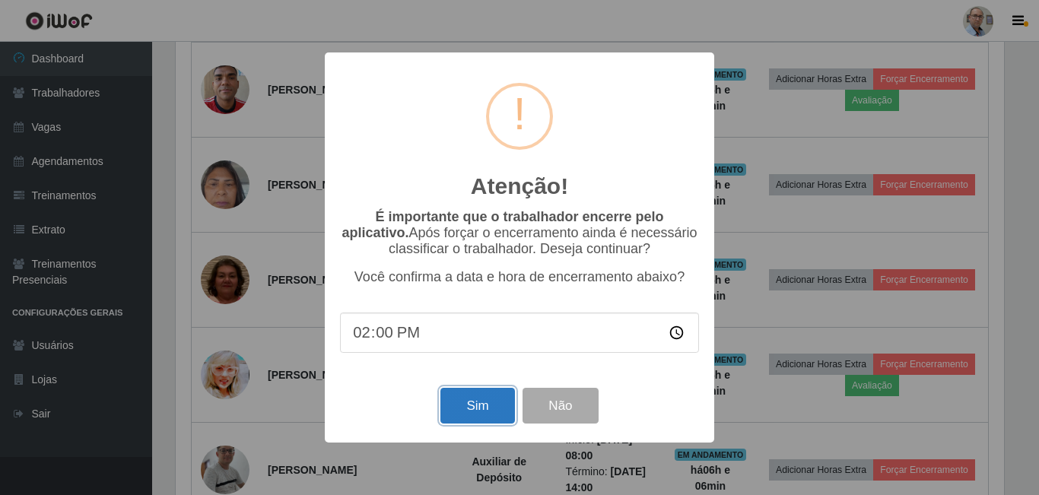
click at [470, 413] on button "Sim" at bounding box center [477, 406] width 74 height 36
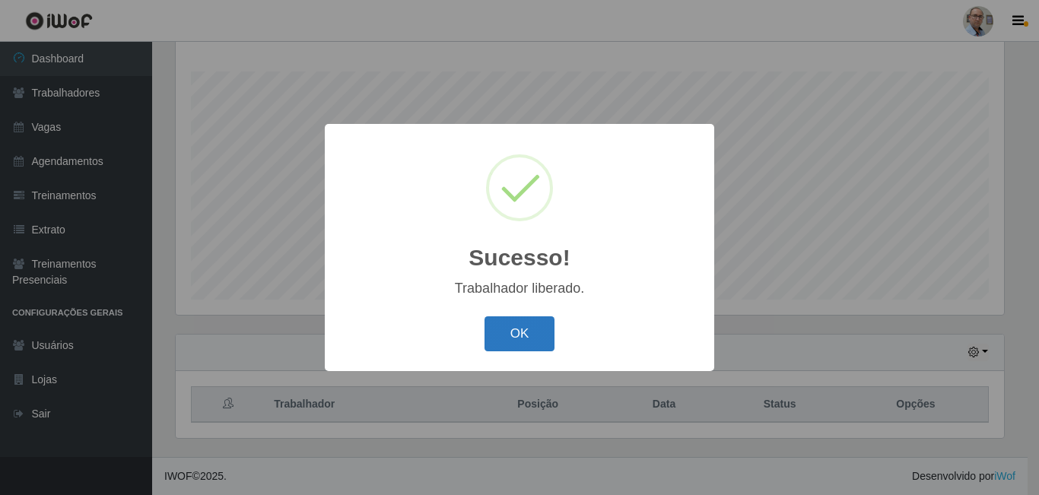
click at [523, 332] on button "OK" at bounding box center [520, 334] width 71 height 36
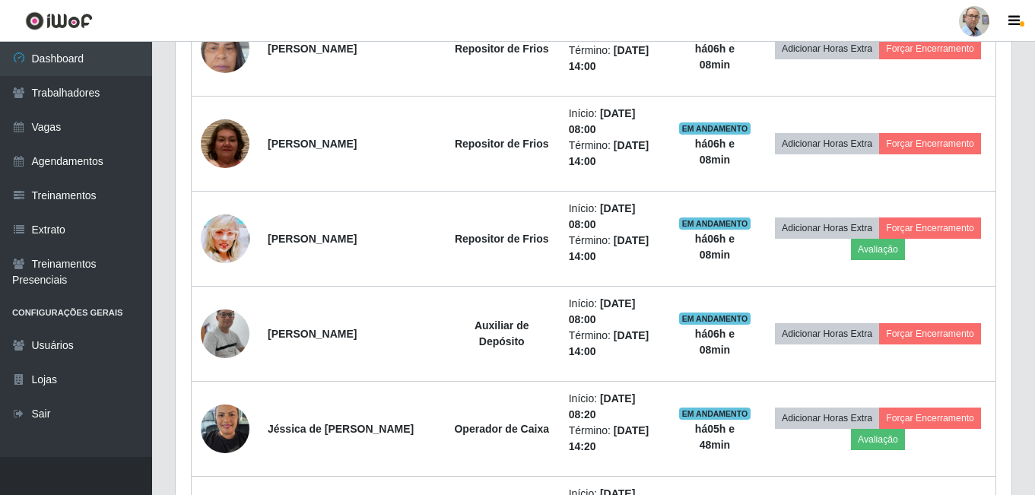
scroll to position [701, 0]
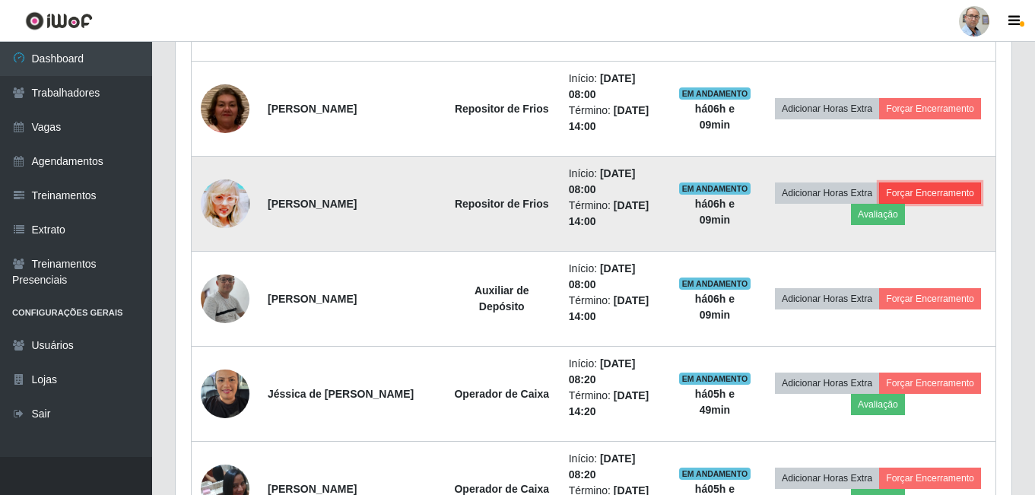
click at [923, 198] on button "Forçar Encerramento" at bounding box center [930, 193] width 102 height 21
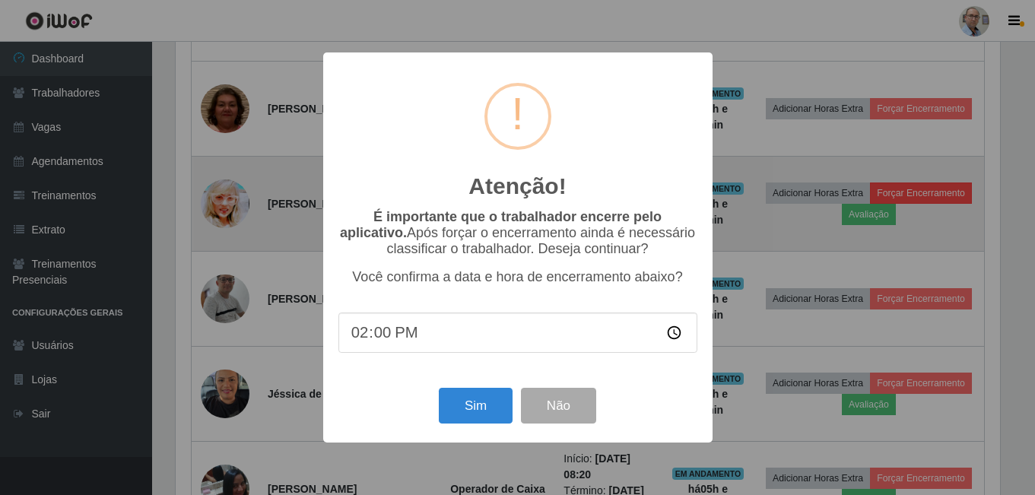
scroll to position [316, 828]
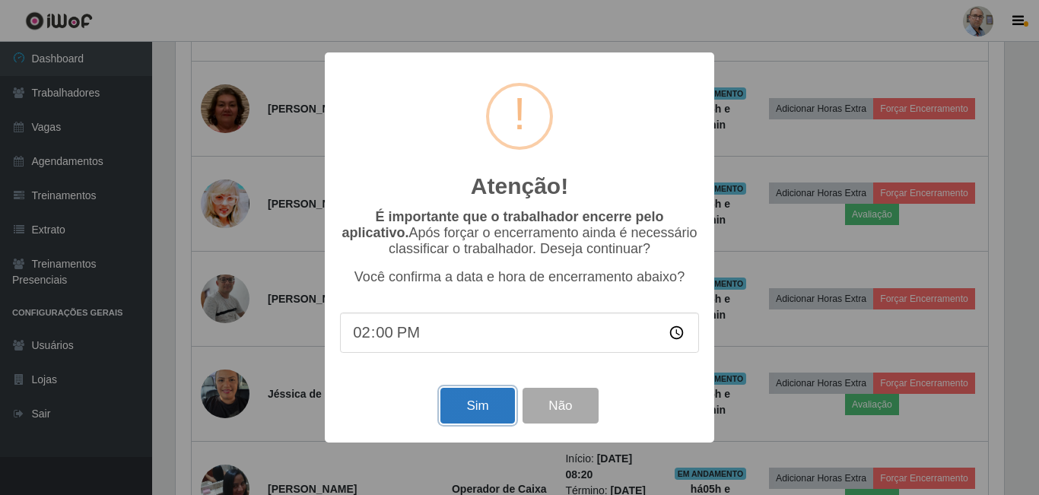
click at [458, 418] on button "Sim" at bounding box center [477, 406] width 74 height 36
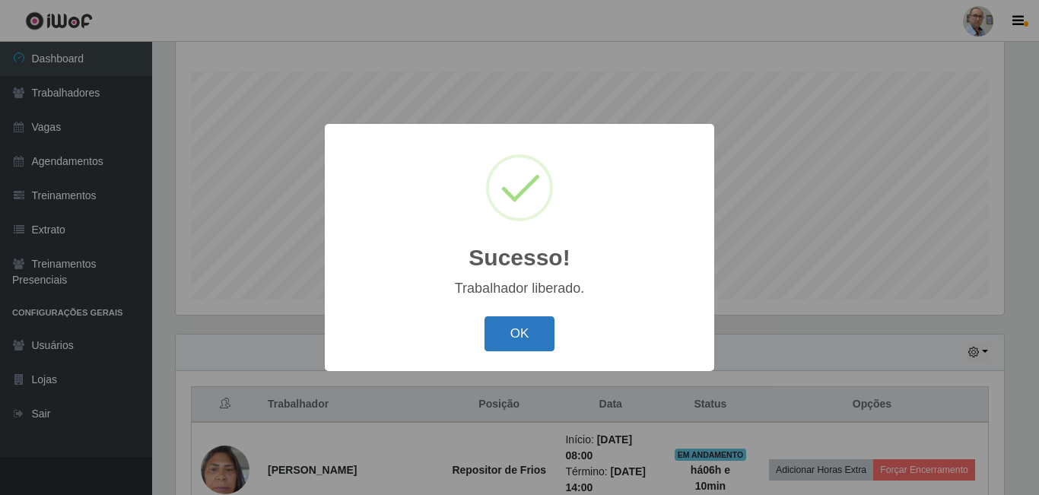
click at [530, 345] on button "OK" at bounding box center [520, 334] width 71 height 36
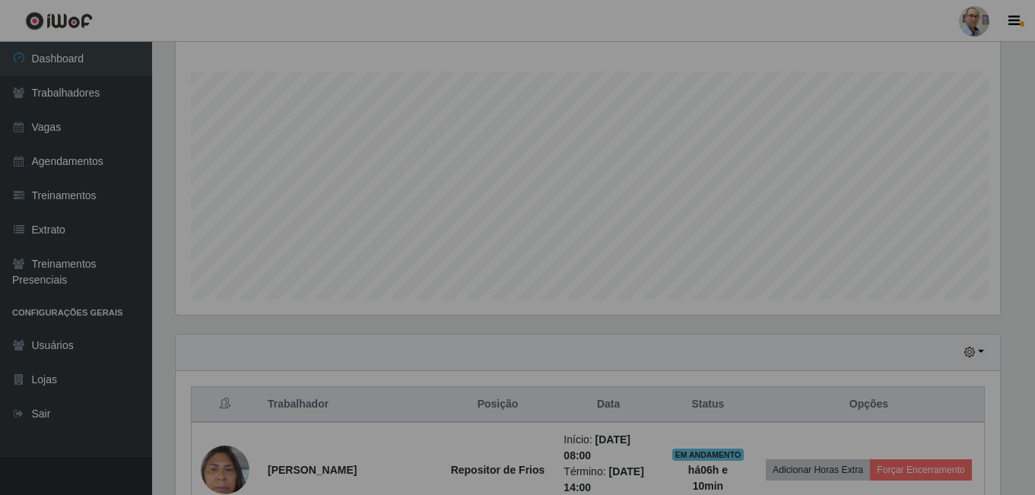
scroll to position [316, 836]
